Goal: Find specific page/section: Find specific page/section

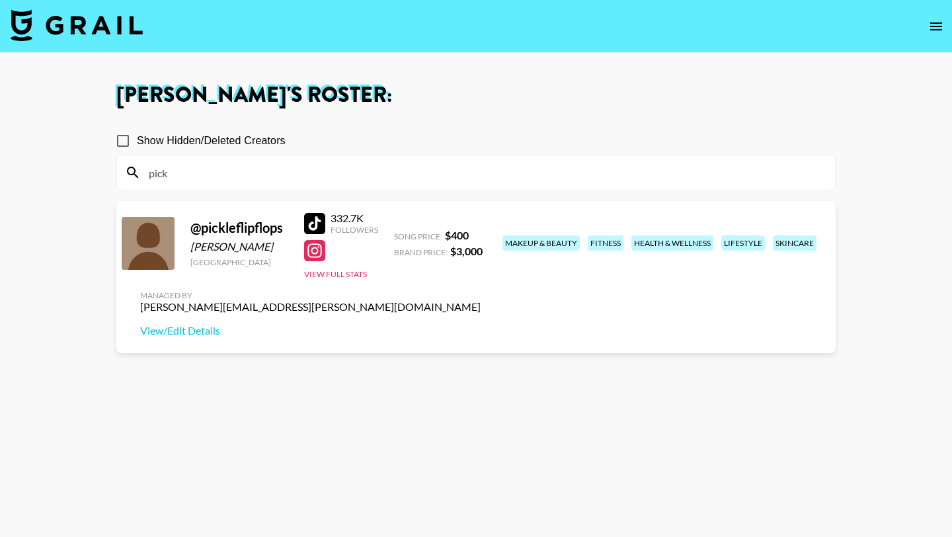
click at [216, 173] on input "pick" at bounding box center [484, 172] width 686 height 21
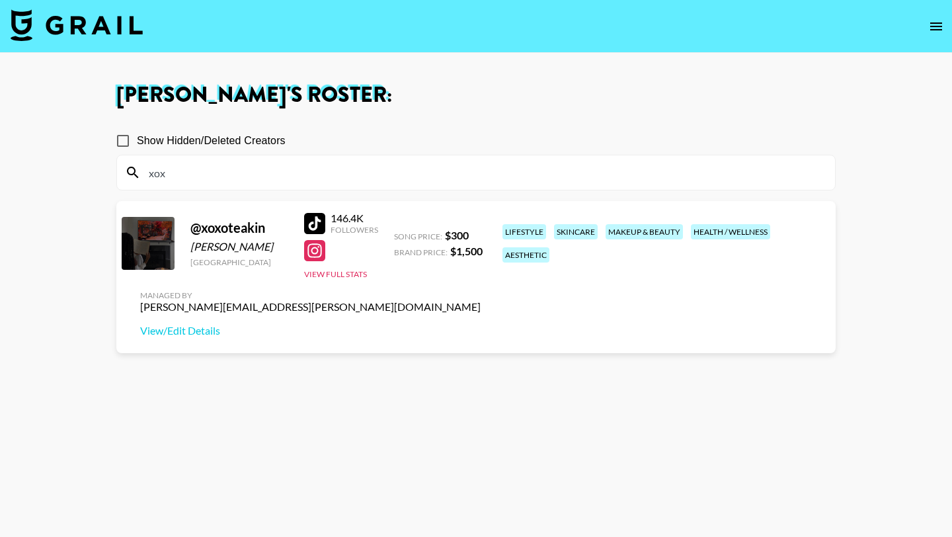
type input "xox"
click at [334, 325] on section "Show Hidden/Deleted Creators xox @ xoxoteakin Teà Akin [GEOGRAPHIC_DATA] 146.4K…" at bounding box center [475, 331] width 719 height 431
drag, startPoint x: 193, startPoint y: 247, endPoint x: 228, endPoint y: 247, distance: 35.0
click at [228, 247] on div "[PERSON_NAME]" at bounding box center [239, 246] width 98 height 13
click at [212, 247] on div "[PERSON_NAME]" at bounding box center [239, 246] width 98 height 13
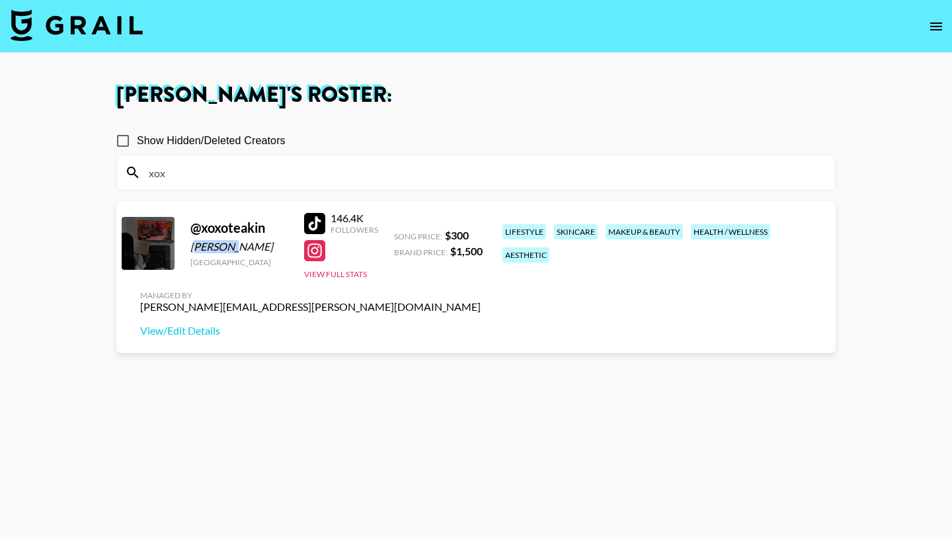
drag, startPoint x: 193, startPoint y: 247, endPoint x: 252, endPoint y: 247, distance: 59.5
click at [252, 247] on div "[PERSON_NAME]" at bounding box center [239, 246] width 98 height 13
click at [198, 253] on div "@ xoxoteakin Teà Akin [GEOGRAPHIC_DATA]" at bounding box center [239, 243] width 98 height 48
drag, startPoint x: 192, startPoint y: 248, endPoint x: 244, endPoint y: 245, distance: 52.3
click at [244, 245] on div "[PERSON_NAME]" at bounding box center [239, 246] width 98 height 13
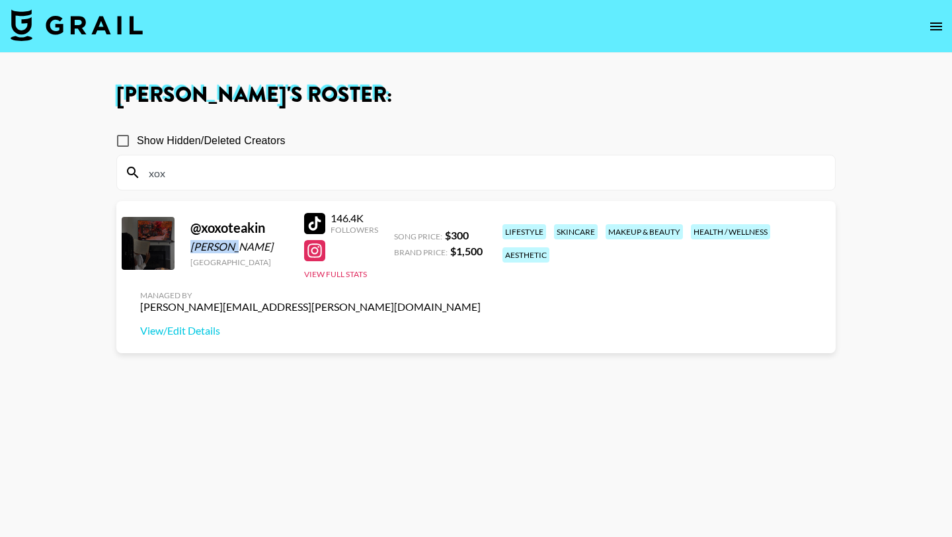
copy div "[PERSON_NAME]"
click at [280, 176] on input "xox" at bounding box center [484, 172] width 686 height 21
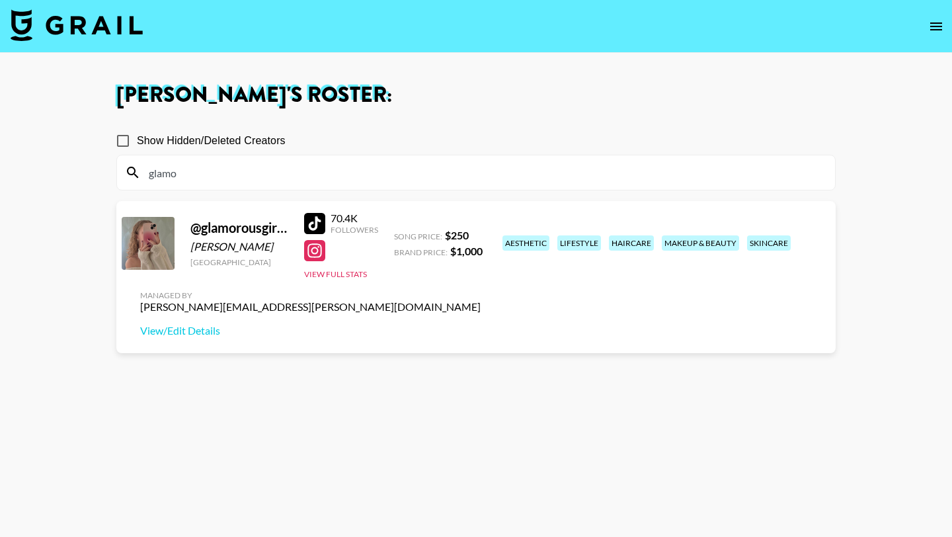
click at [317, 223] on div at bounding box center [314, 223] width 21 height 21
click at [190, 174] on input "glamo" at bounding box center [484, 172] width 686 height 21
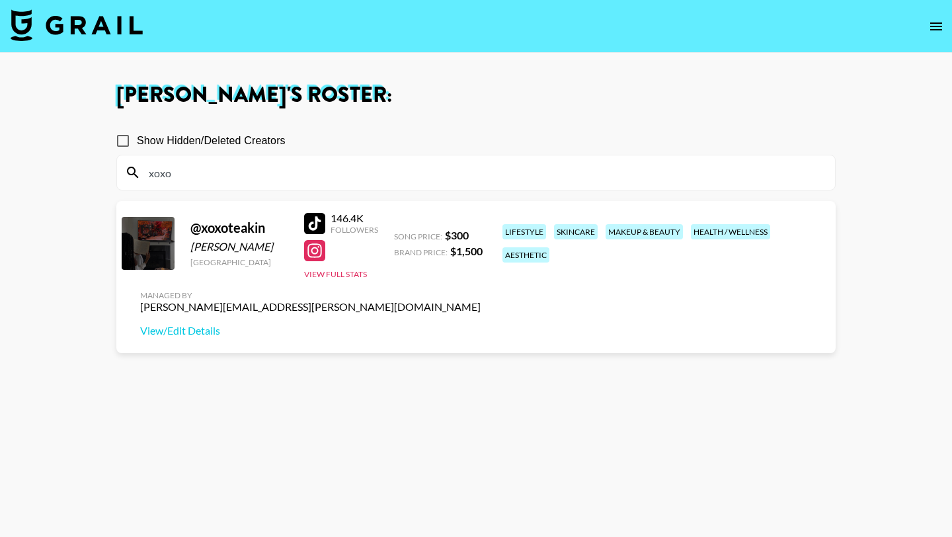
click at [317, 223] on div at bounding box center [314, 223] width 21 height 21
click at [184, 176] on input "xoxo" at bounding box center [484, 172] width 686 height 21
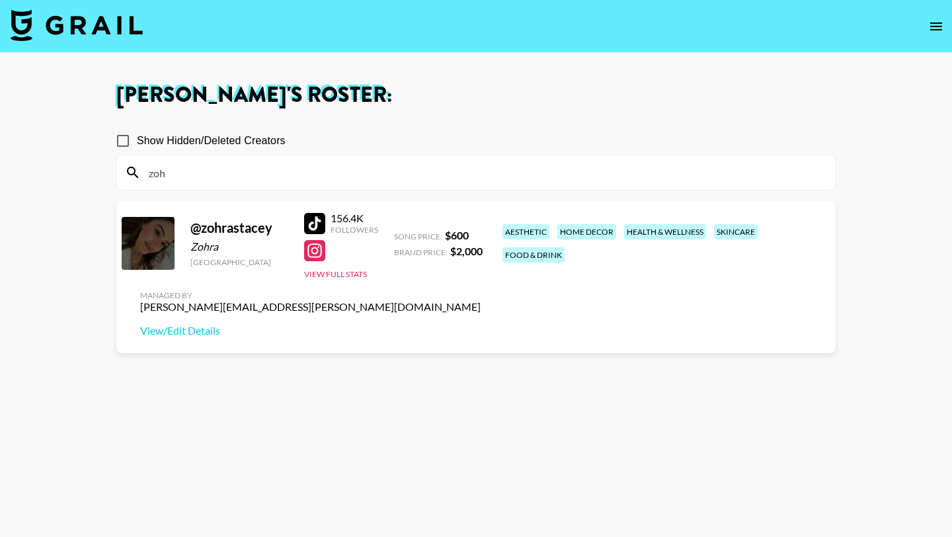
type input "zoh"
click at [317, 221] on div at bounding box center [314, 223] width 21 height 21
click at [184, 173] on input "zoh" at bounding box center [484, 172] width 686 height 21
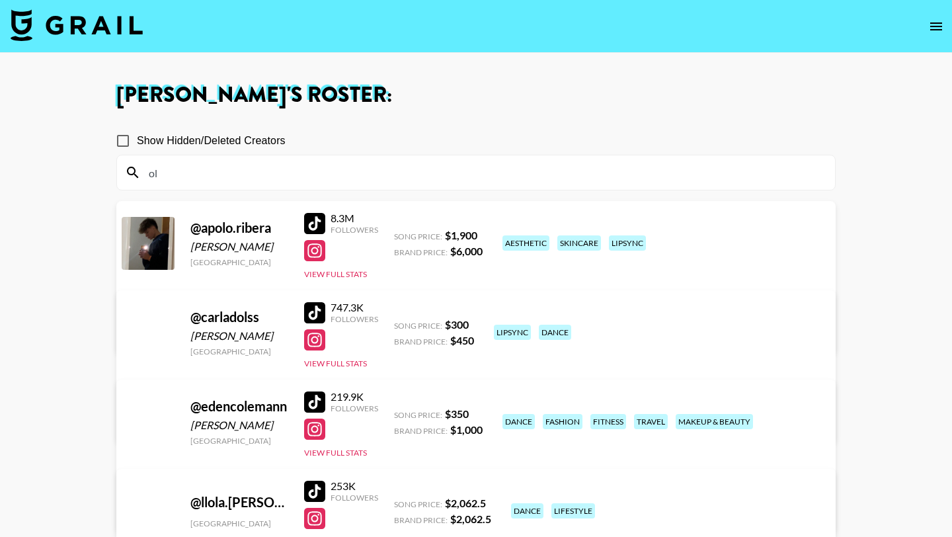
type input "o"
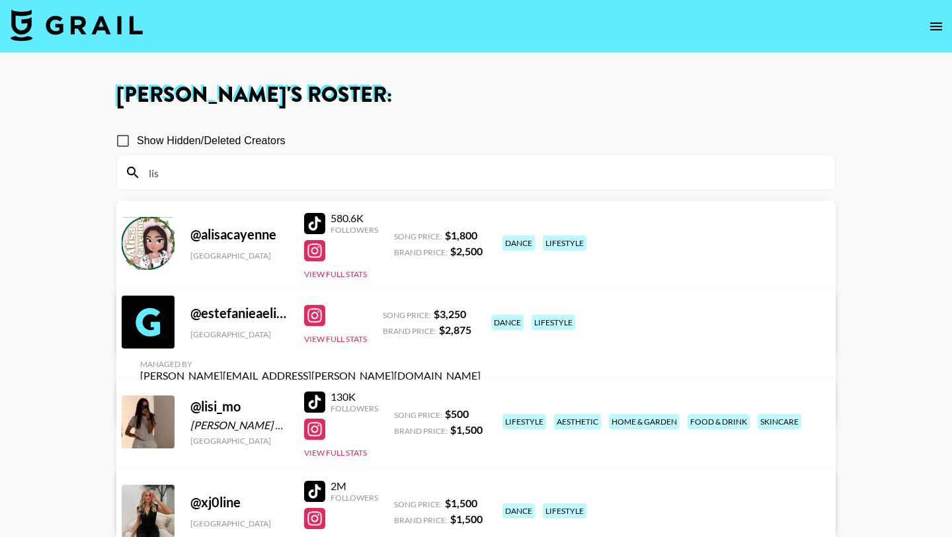
type input "lis"
click at [309, 404] on div at bounding box center [314, 401] width 21 height 21
click at [203, 174] on input "lis" at bounding box center [484, 172] width 686 height 21
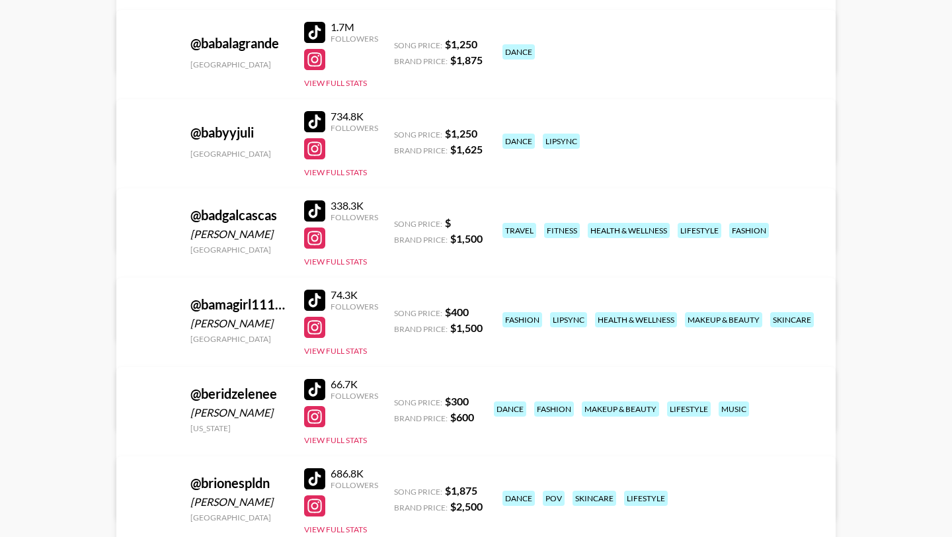
scroll to position [1693, 0]
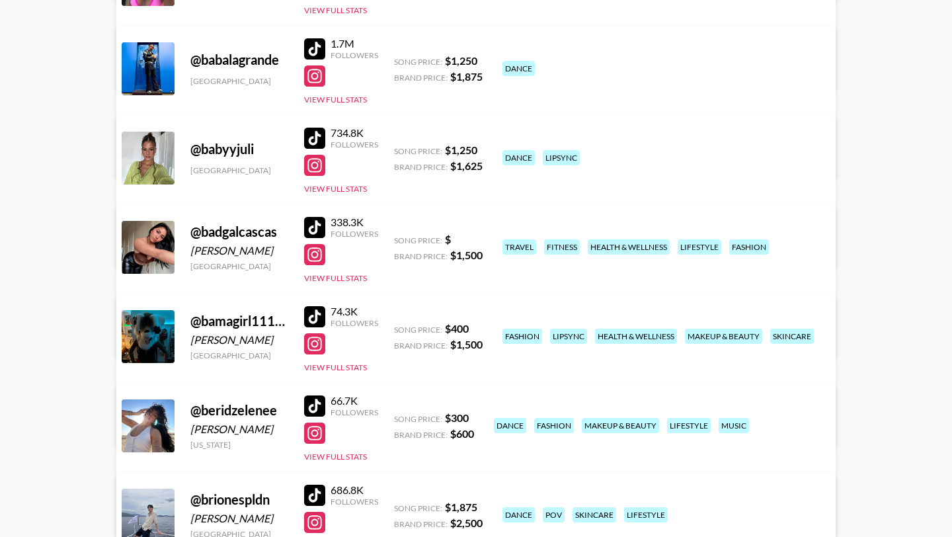
click at [315, 313] on div at bounding box center [314, 316] width 21 height 21
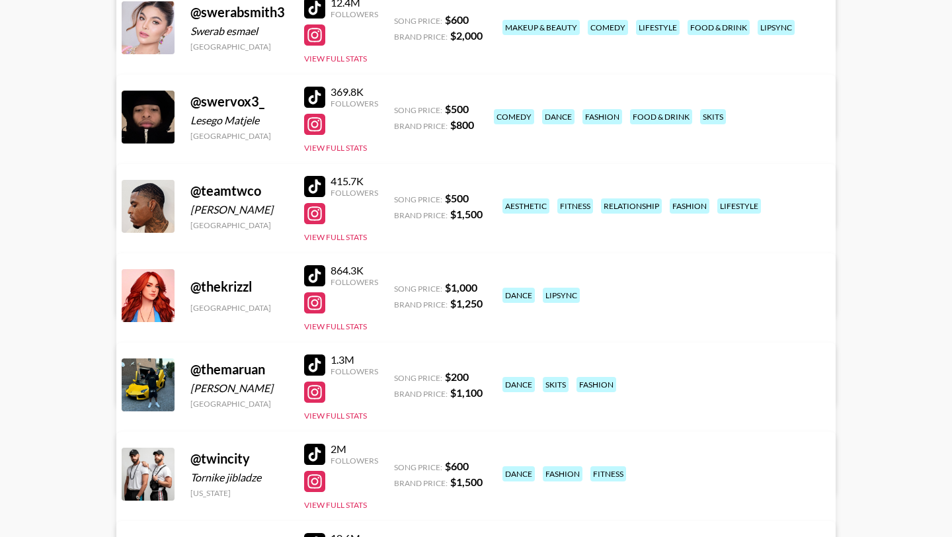
scroll to position [10727, 0]
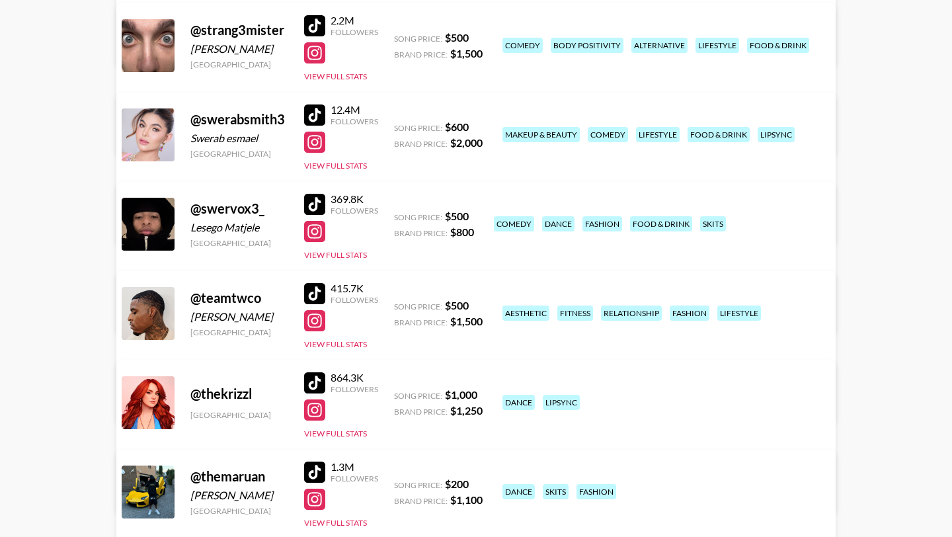
click at [316, 379] on div at bounding box center [314, 382] width 21 height 21
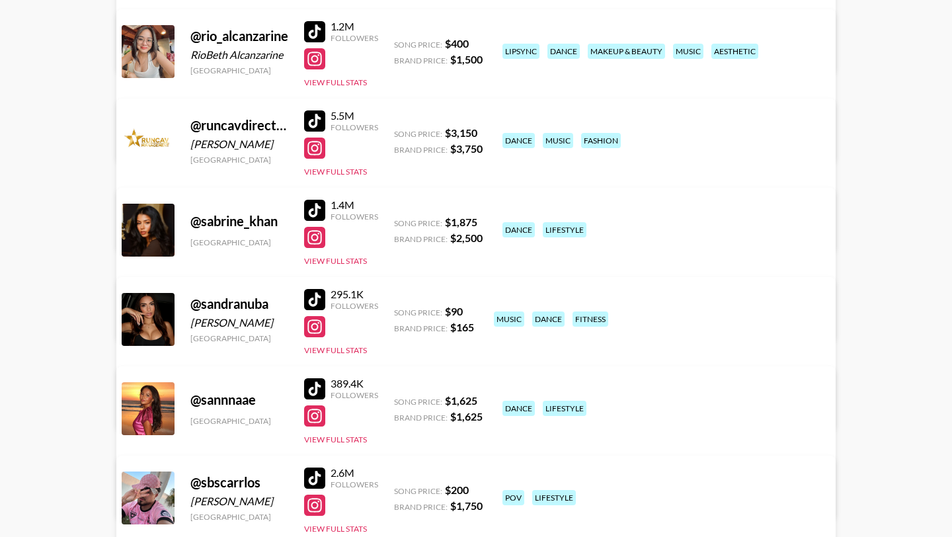
scroll to position [9824, 0]
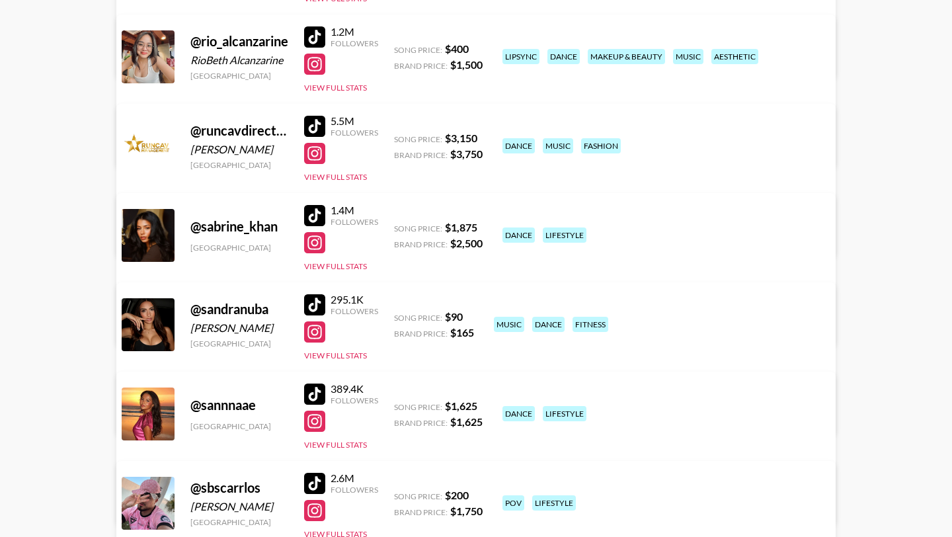
click at [313, 389] on div at bounding box center [314, 393] width 21 height 21
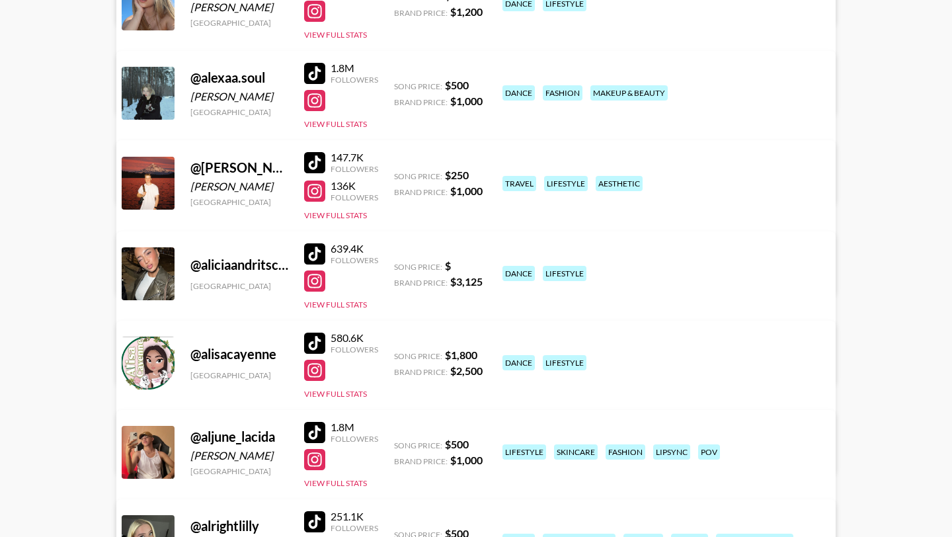
scroll to position [0, 0]
